Goal: Feedback & Contribution: Contribute content

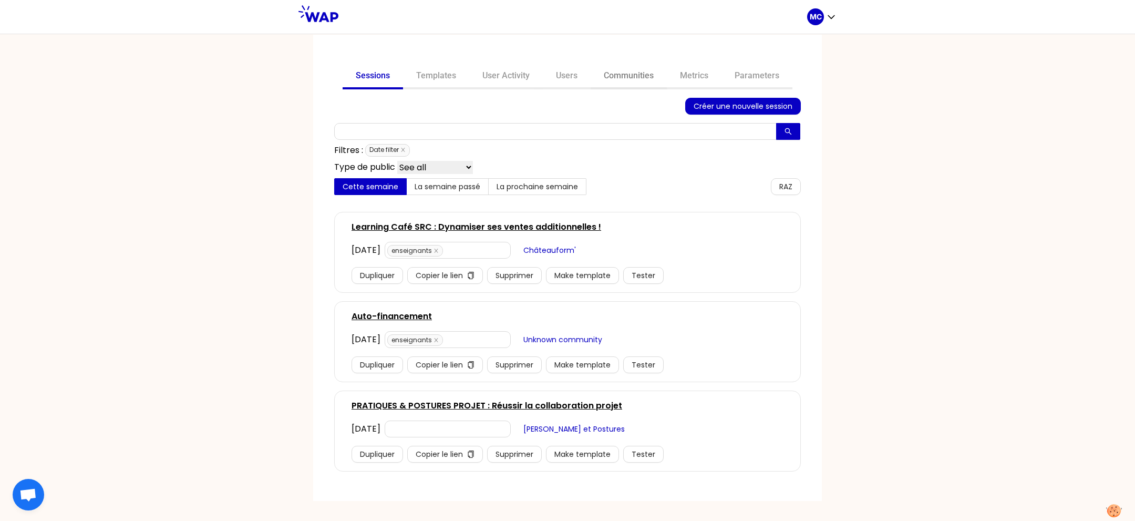
click at [613, 85] on link "Communities" at bounding box center [628, 76] width 76 height 25
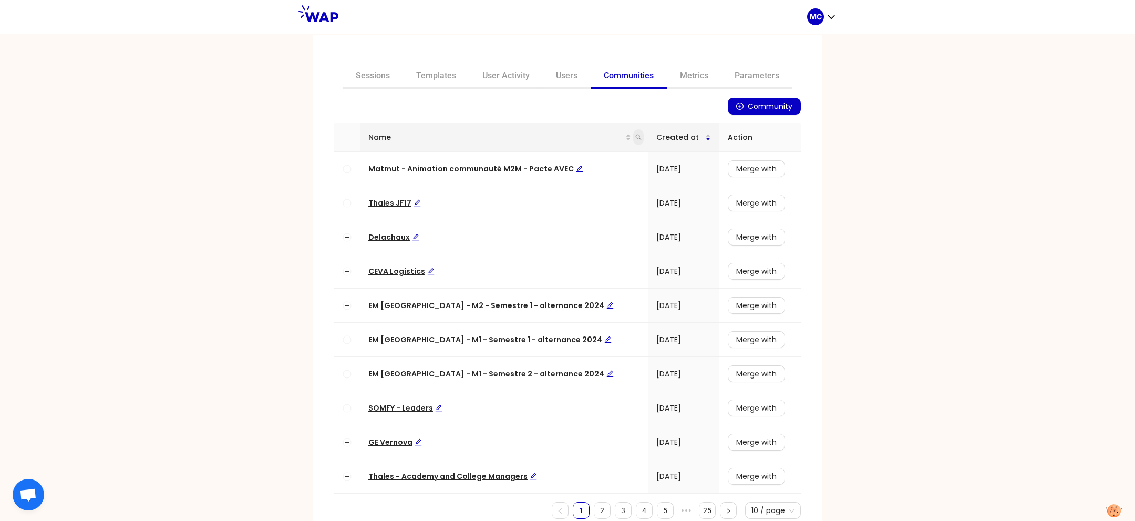
click at [636, 135] on icon "search" at bounding box center [639, 137] width 6 height 6
type input "dir"
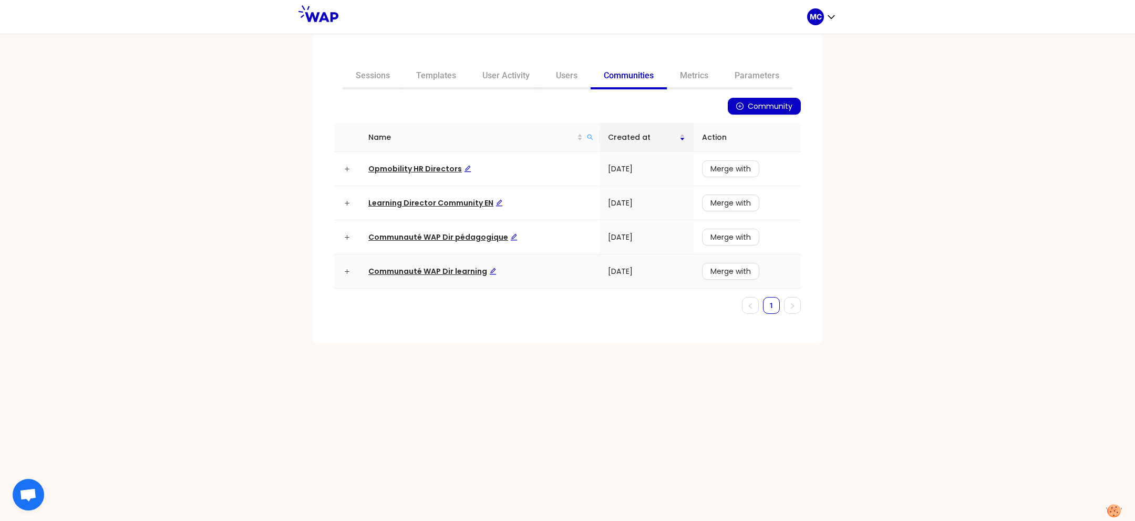
click at [429, 284] on td "Communauté WAP Dir learning" at bounding box center [480, 271] width 240 height 34
click at [444, 273] on span "Communauté WAP Dir learning" at bounding box center [432, 271] width 128 height 11
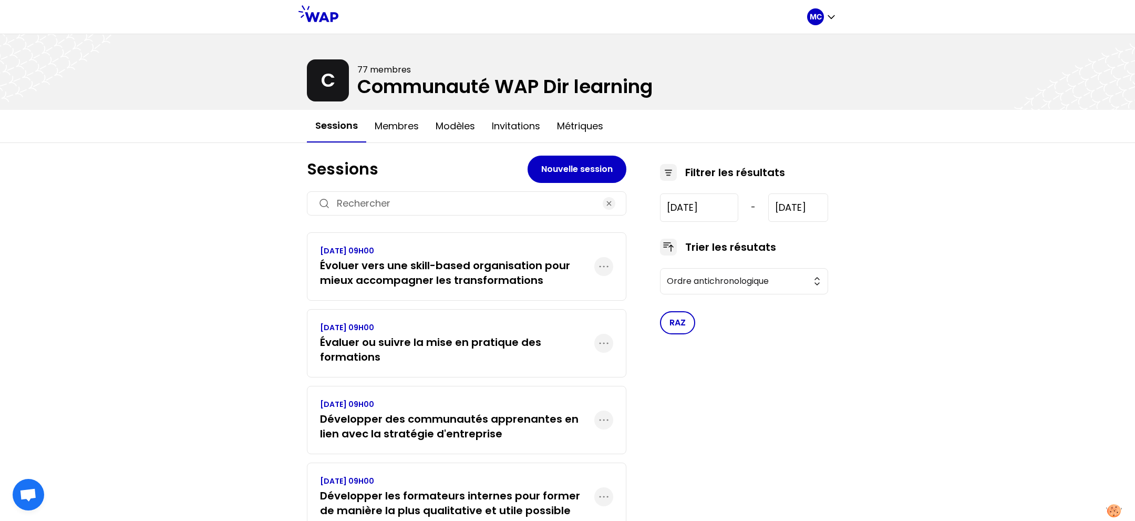
click at [405, 347] on h3 "Évaluer ou suivre la mise en pratique des formations" at bounding box center [457, 349] width 274 height 29
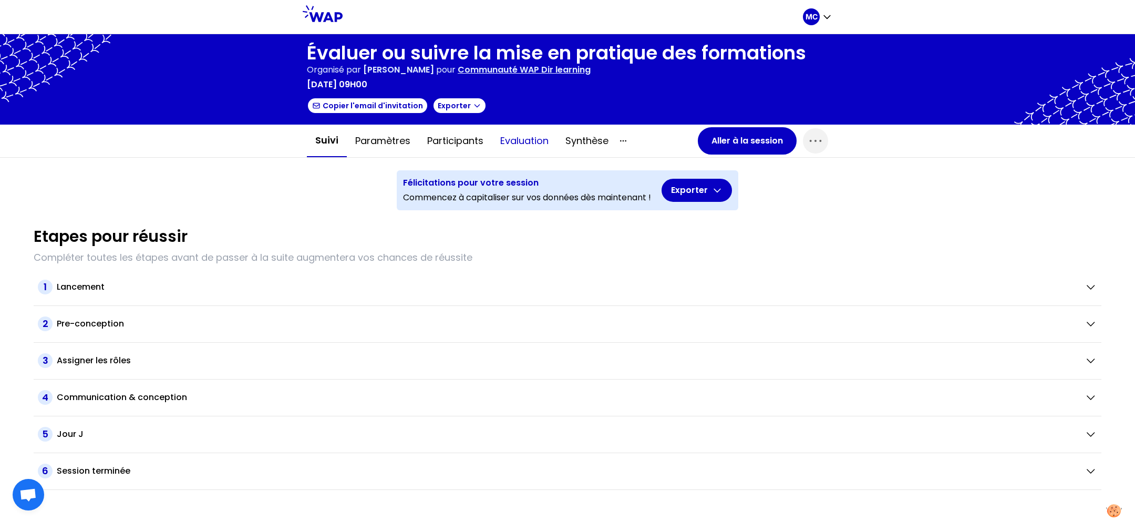
click at [516, 137] on button "Evaluation" at bounding box center [524, 141] width 65 height 32
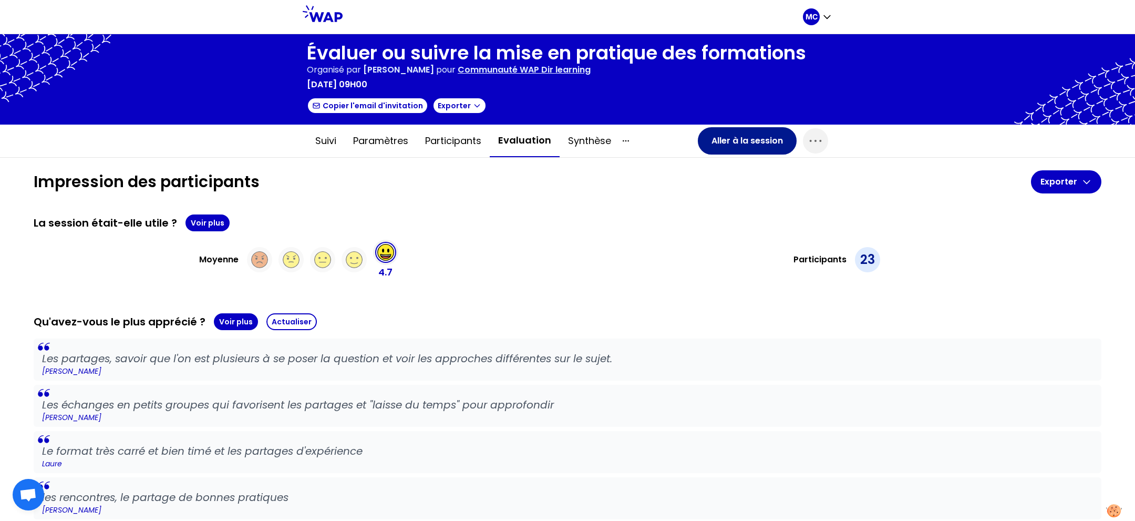
click at [736, 142] on button "Aller à la session" at bounding box center [747, 140] width 99 height 27
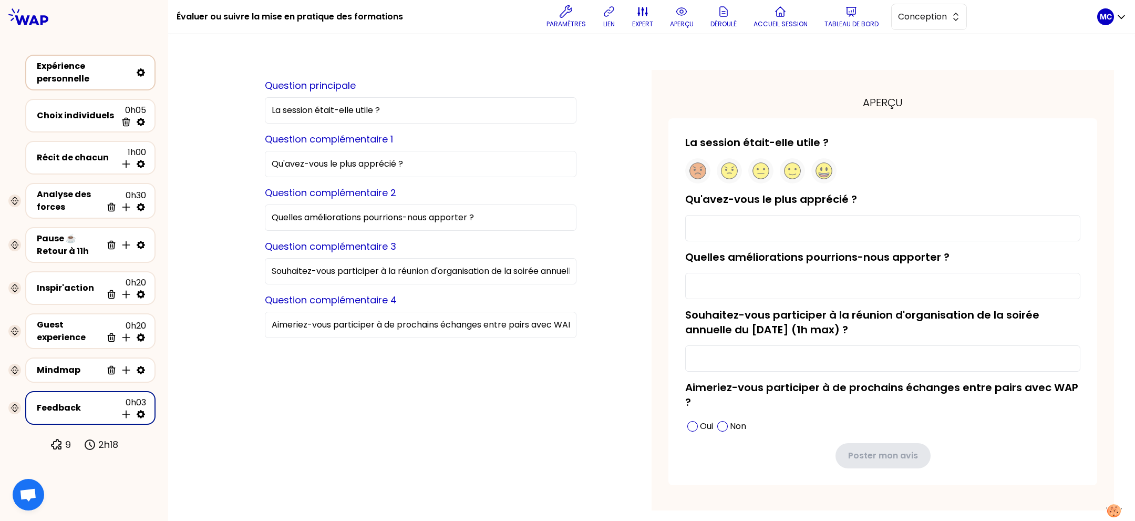
click at [89, 78] on div "Expérience personnelle" at bounding box center [84, 72] width 95 height 25
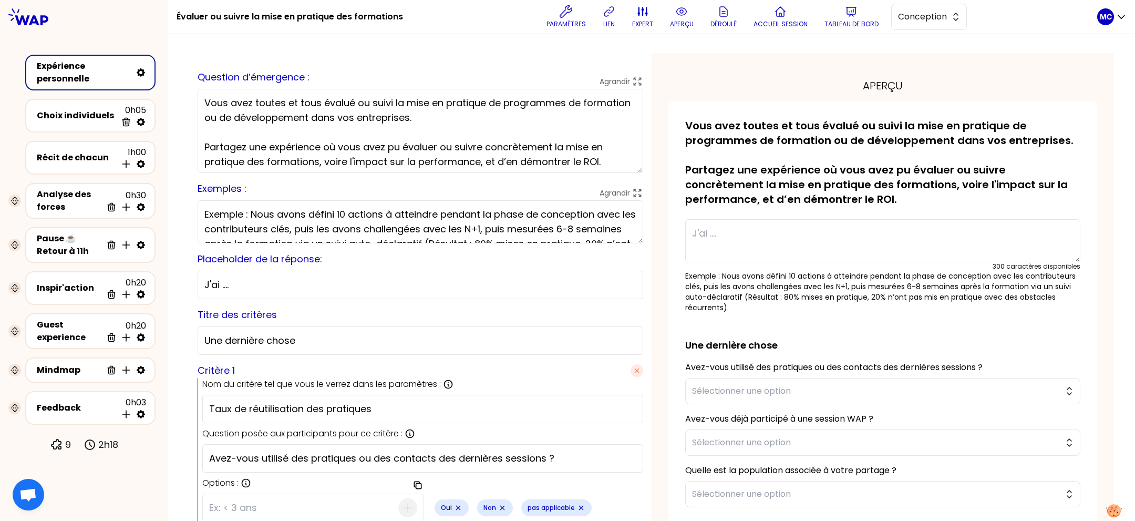
click at [669, 16] on button "aperçu" at bounding box center [682, 17] width 32 height 32
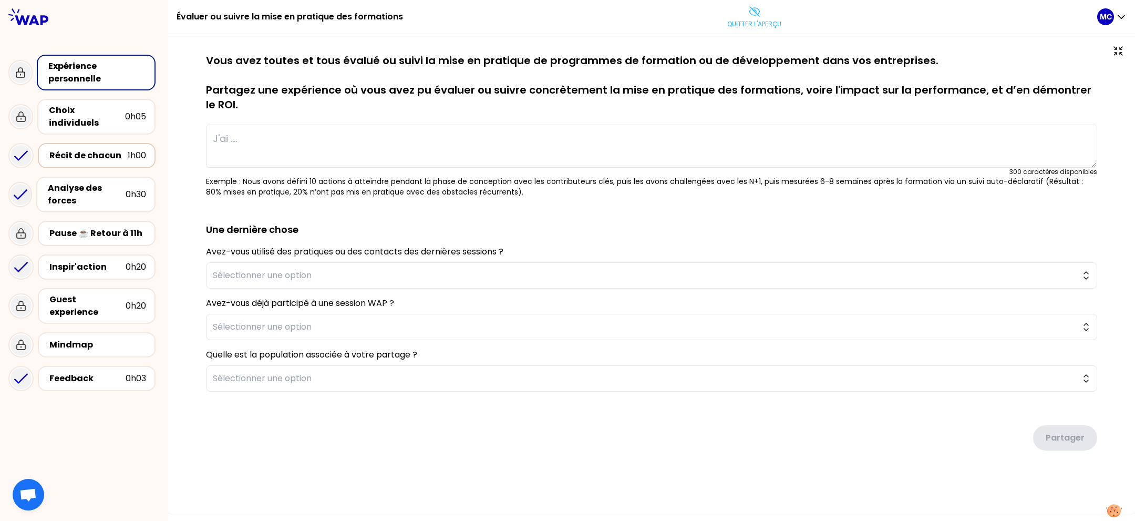
type textarea "Nous avons accompagné la transformation du métier de journaliste en déployant u…"
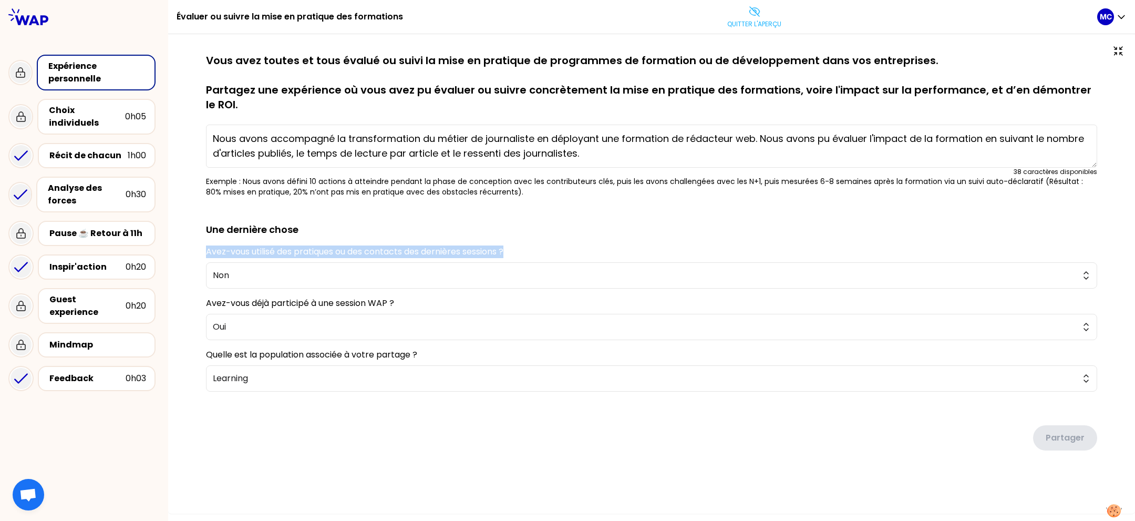
drag, startPoint x: 498, startPoint y: 251, endPoint x: 203, endPoint y: 251, distance: 295.2
click at [203, 251] on div "sauvegardé Vous avez toutes et tous évalué ou suivi la mise en pratique de prog…" at bounding box center [651, 272] width 924 height 439
copy label "Avez-vous utilisé des pratiques ou des contacts des dernières sessions ?"
